Goal: Transaction & Acquisition: Purchase product/service

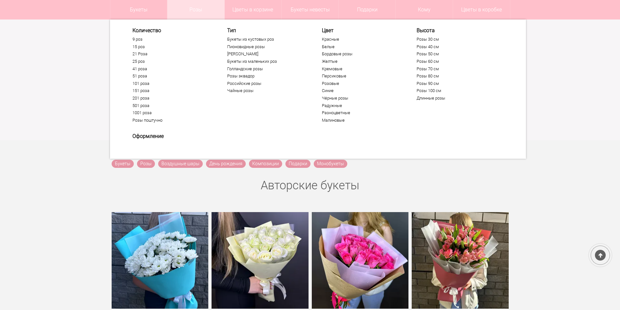
scroll to position [98, 0]
click at [247, 40] on link "Букеты из кустовых роз" at bounding box center [267, 39] width 80 height 5
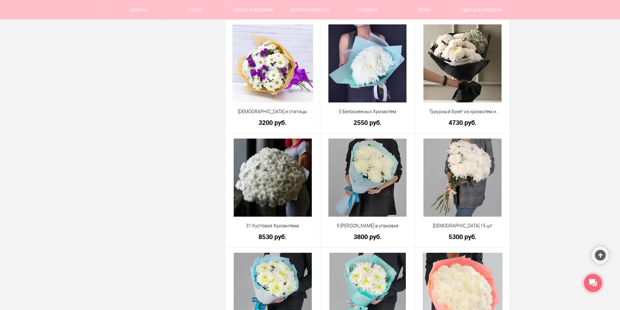
scroll to position [911, 0]
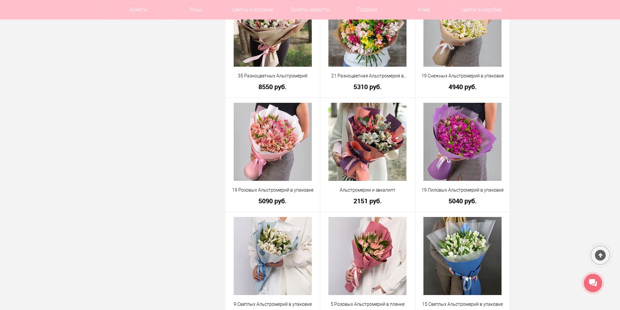
scroll to position [488, 0]
